Goal: Transaction & Acquisition: Purchase product/service

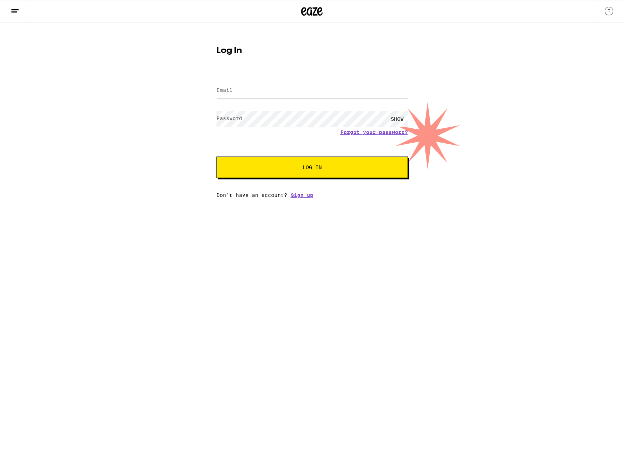
click at [239, 94] on input "Email" at bounding box center [313, 91] width 192 height 16
click at [0, 198] on com-1password-button at bounding box center [0, 198] width 0 height 0
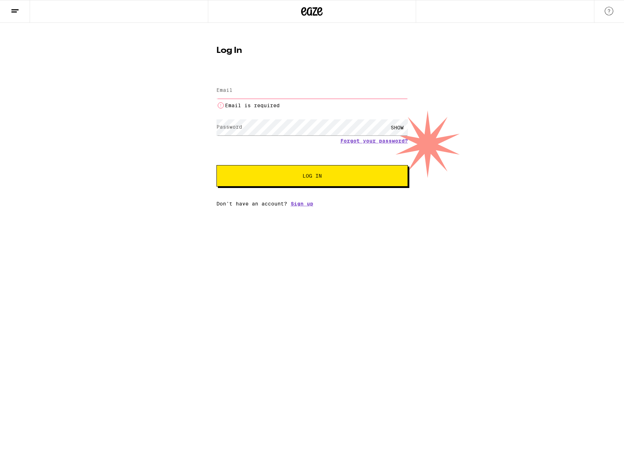
type input "[EMAIL_ADDRESS][DOMAIN_NAME]"
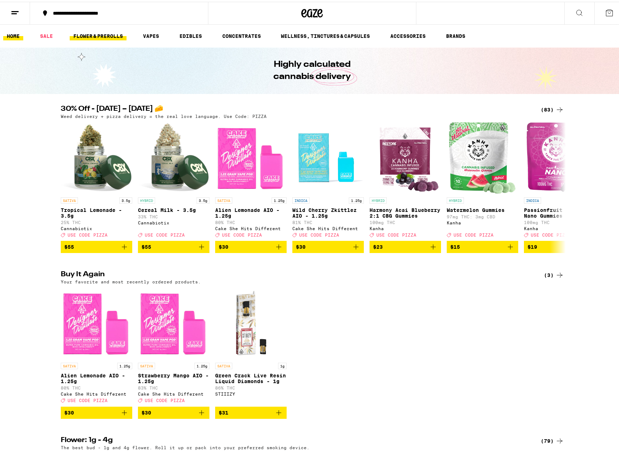
click at [113, 34] on link "FLOWER & PREROLLS" at bounding box center [98, 34] width 57 height 9
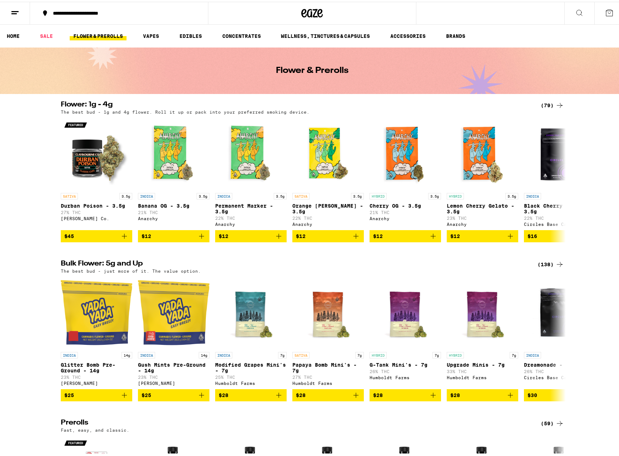
click at [576, 13] on icon at bounding box center [579, 11] width 6 height 6
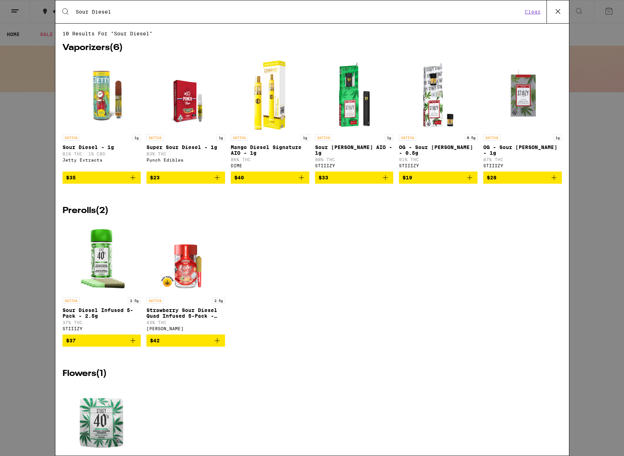
type input "Sour Diesel"
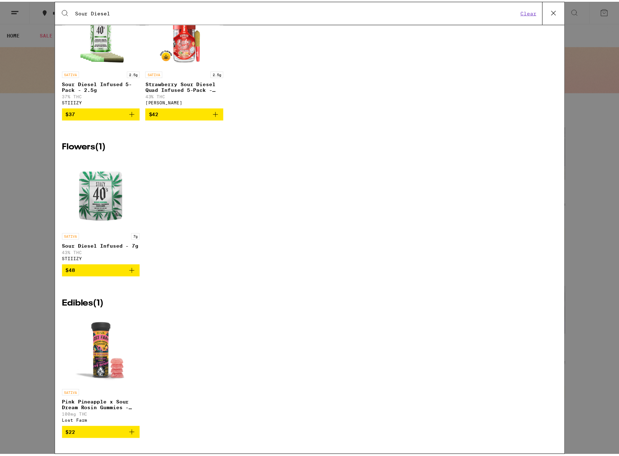
scroll to position [243, 0]
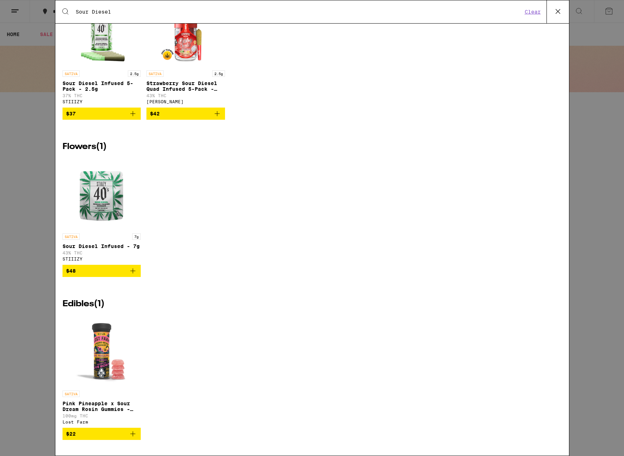
click at [98, 181] on img "Open page for Sour Diesel Infused - 7g from STIIIZY" at bounding box center [101, 193] width 71 height 71
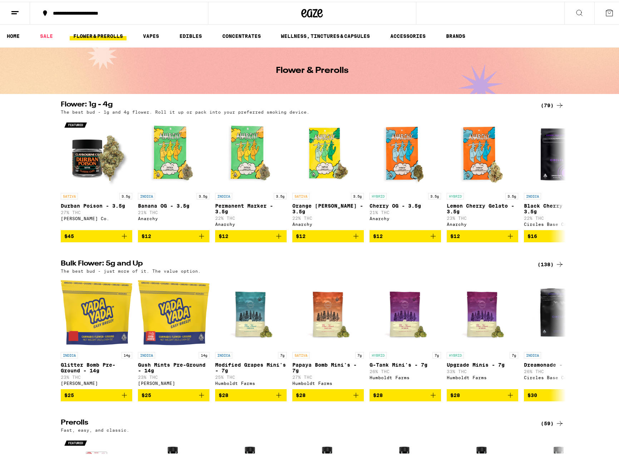
click at [575, 12] on icon at bounding box center [579, 11] width 9 height 9
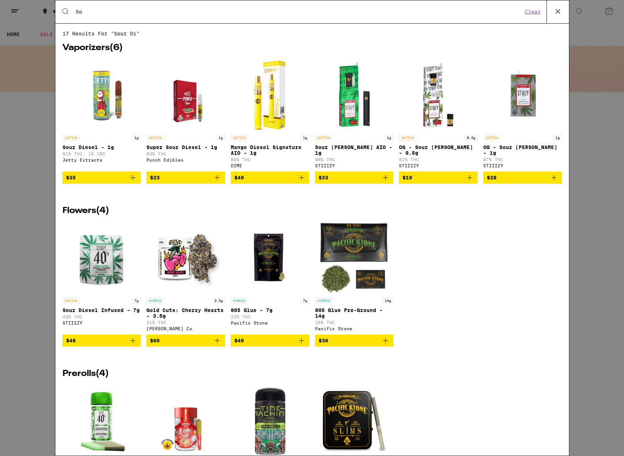
type input "S"
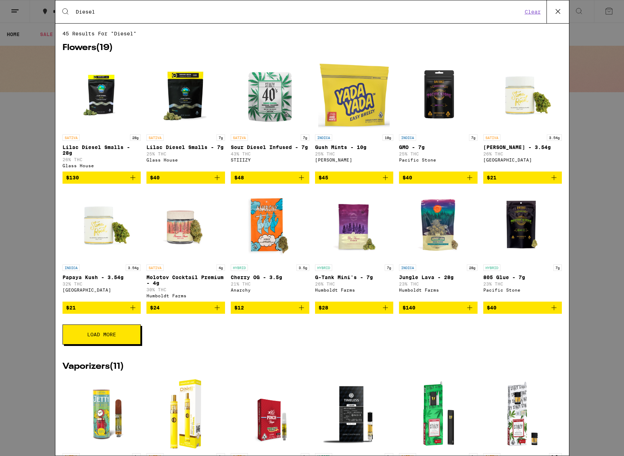
type input "Diesel"
click at [100, 345] on button "Load More" at bounding box center [102, 334] width 78 height 20
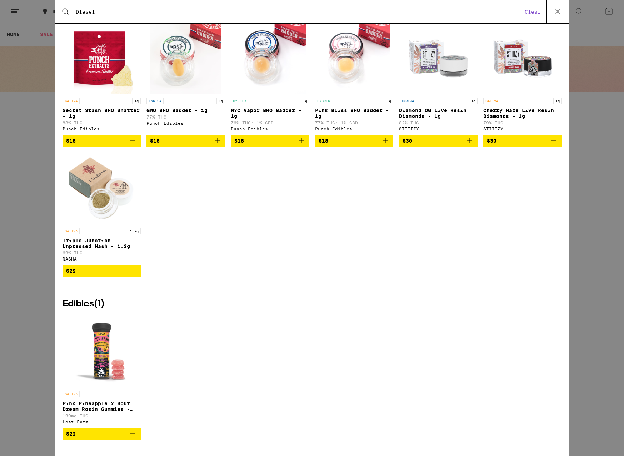
scroll to position [1207, 0]
